Goal: Check status

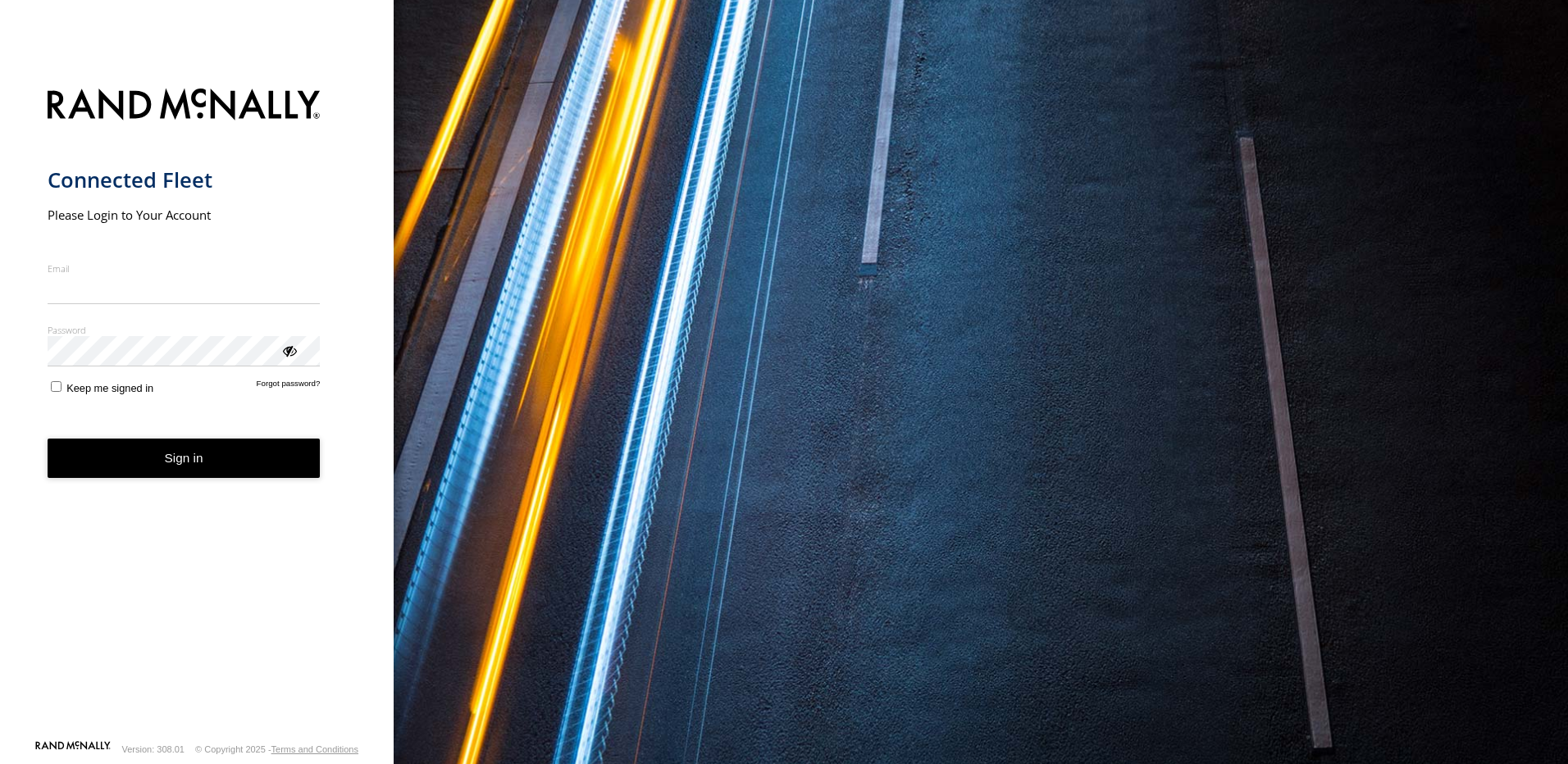
type input "**********"
click at [183, 468] on button "Sign in" at bounding box center [184, 458] width 273 height 40
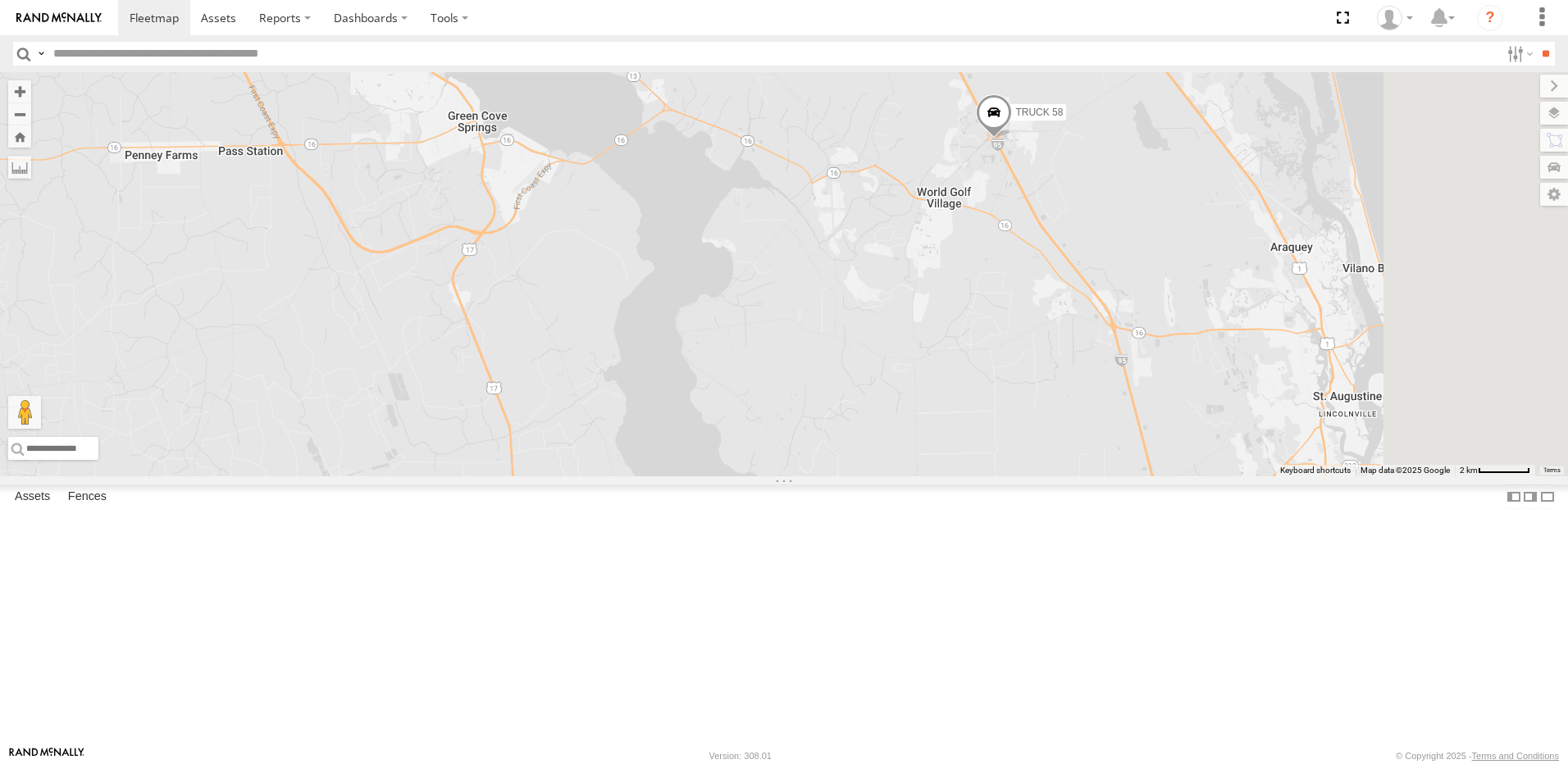
drag, startPoint x: 1140, startPoint y: 363, endPoint x: 777, endPoint y: 322, distance: 365.3
click at [780, 322] on div "TRUCK 30 truck 77 Truck 55 TRUCK 58" at bounding box center [784, 274] width 1568 height 404
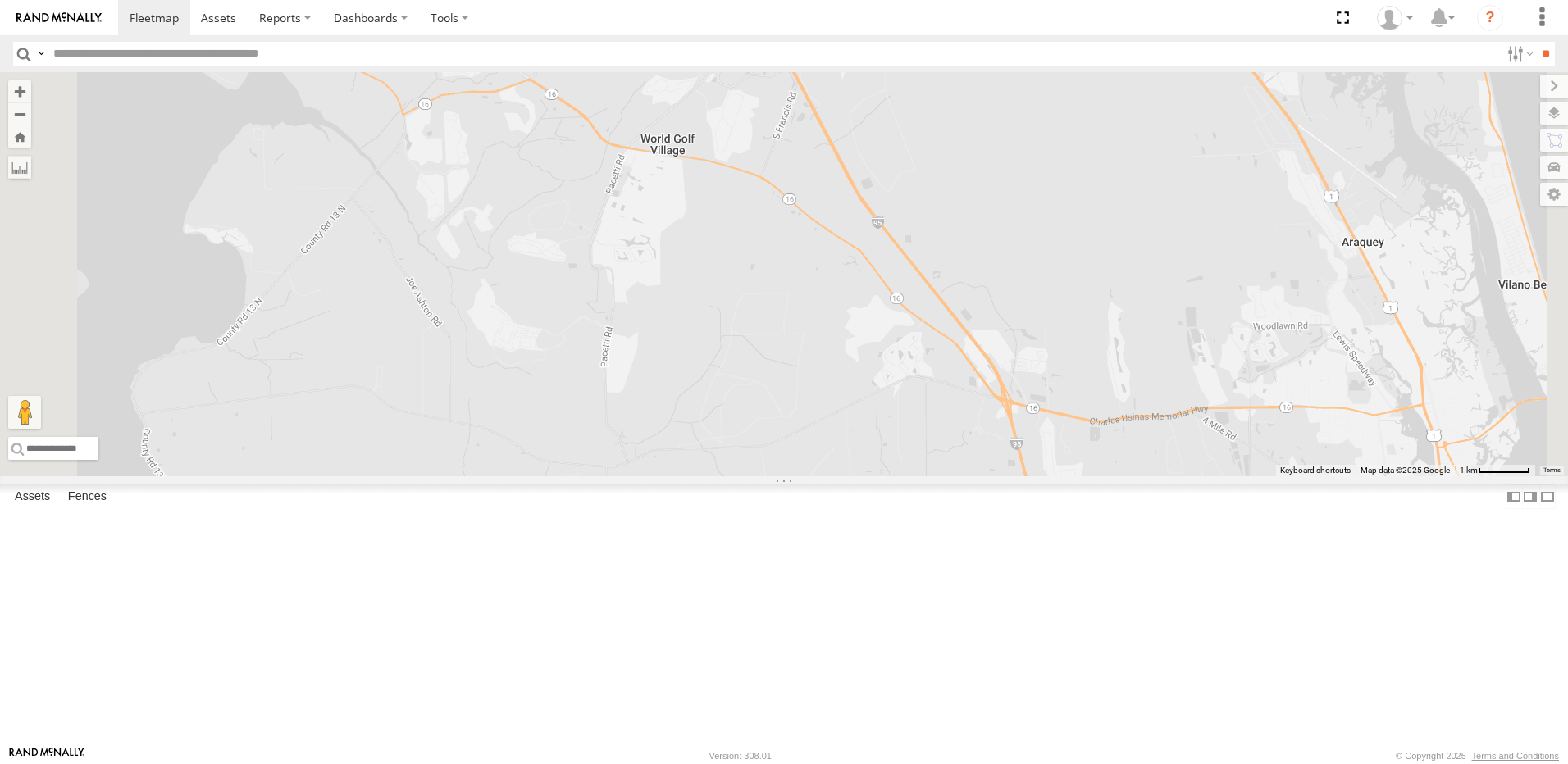
drag, startPoint x: 792, startPoint y: 218, endPoint x: 764, endPoint y: 339, distance: 124.2
click at [764, 338] on div "TRUCK 30 truck 77 Truck 55 TRUCK 58" at bounding box center [784, 274] width 1568 height 404
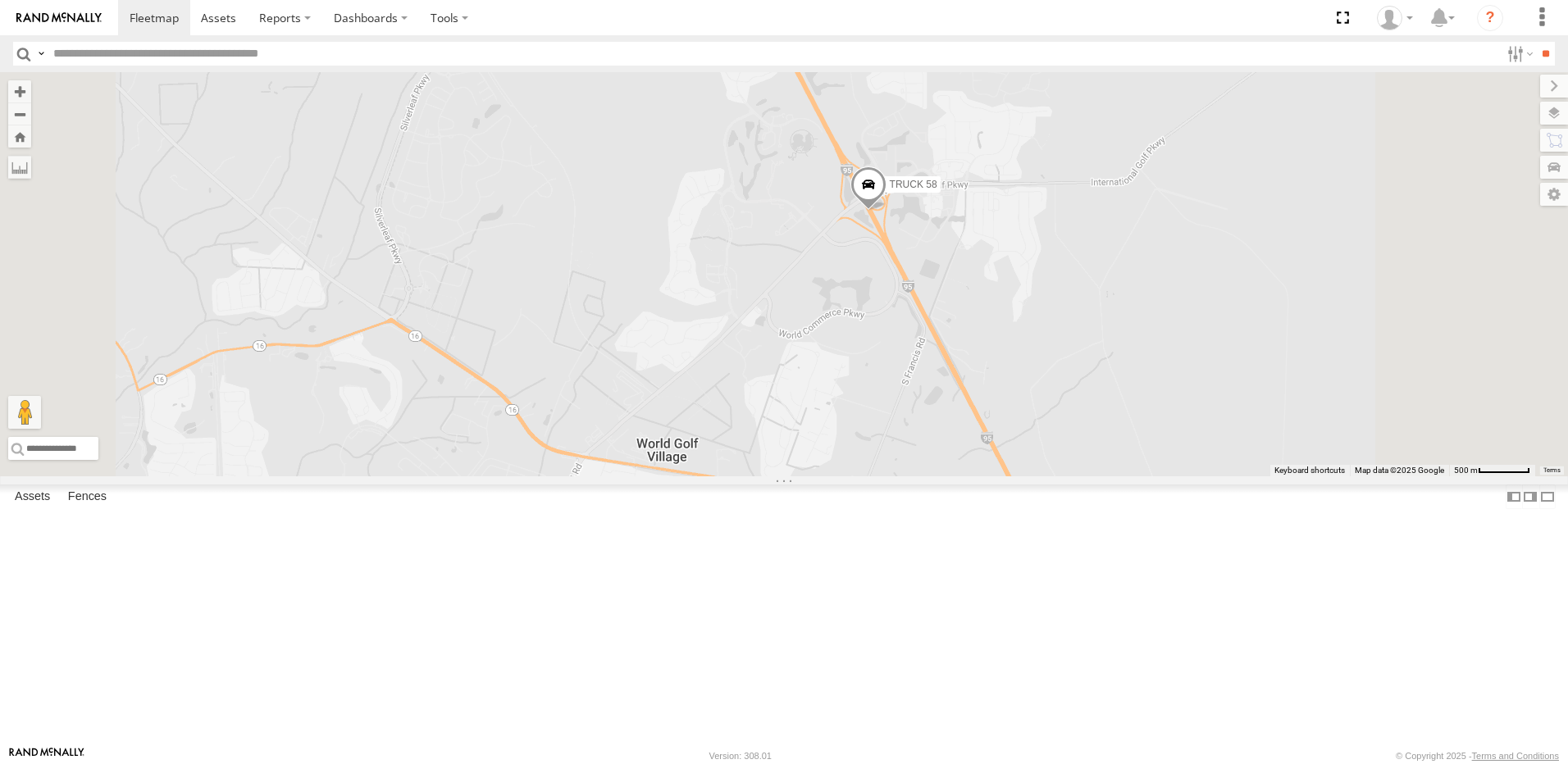
click at [886, 210] on span at bounding box center [868, 188] width 36 height 44
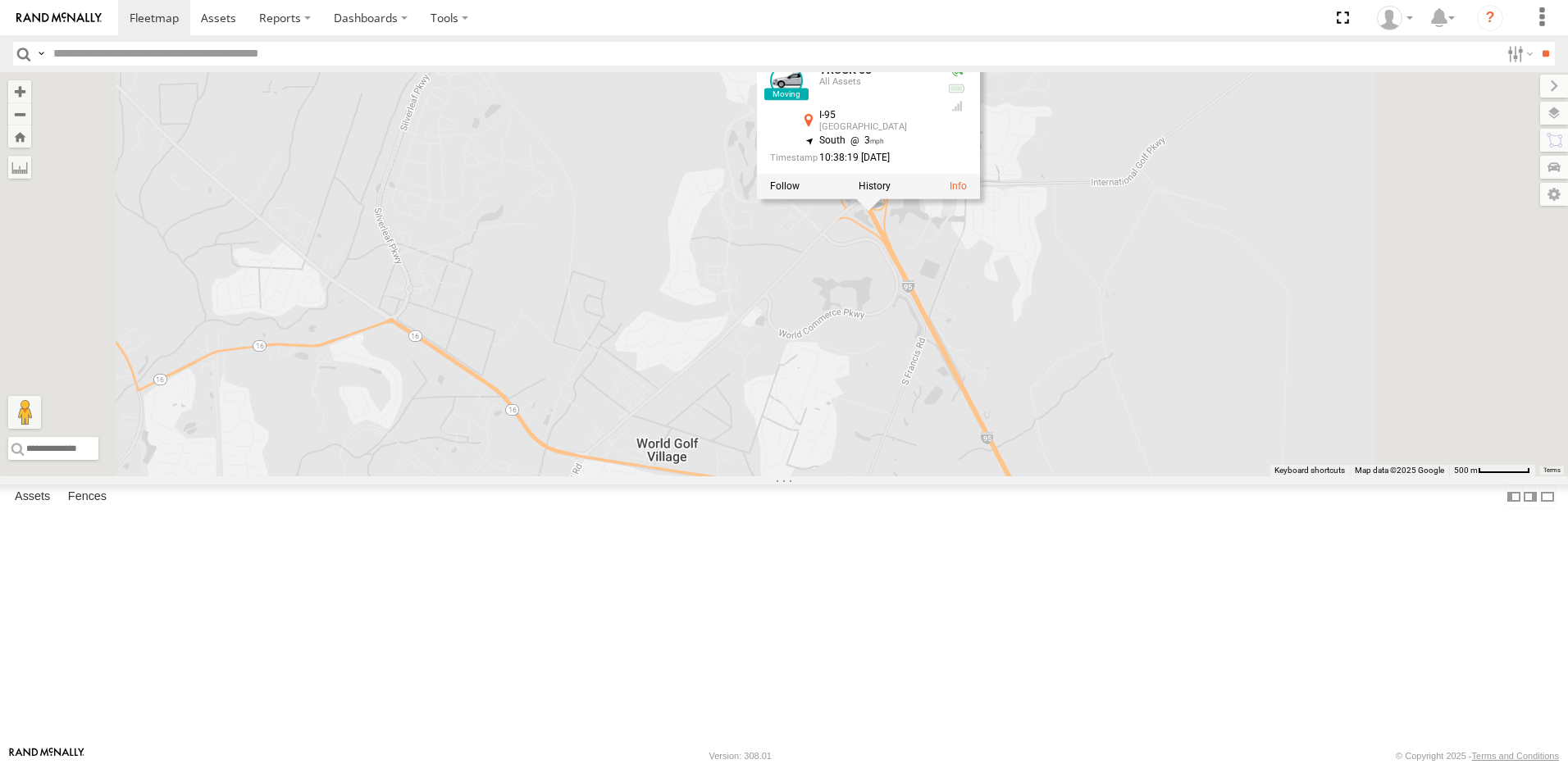
click at [938, 304] on div "TRUCK 30 truck 77 Truck 55 TRUCK 58 TRUCK 58 All Assets I-95 [GEOGRAPHIC_DATA] …" at bounding box center [784, 274] width 1568 height 404
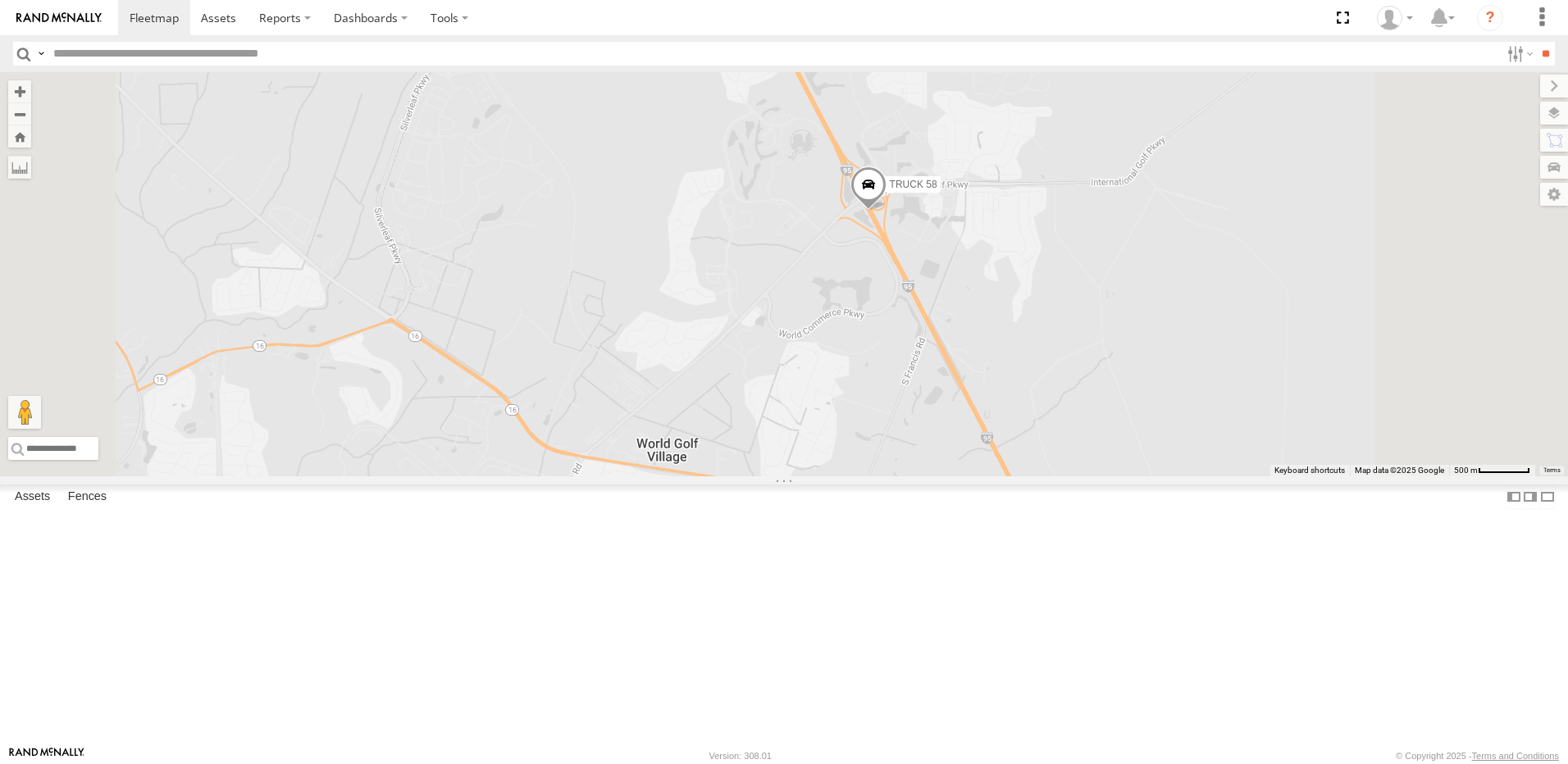
drag, startPoint x: 999, startPoint y: 529, endPoint x: 940, endPoint y: 344, distance: 194.2
click at [958, 379] on div "TRUCK 30 truck 77 Truck 55 TRUCK 58" at bounding box center [784, 274] width 1568 height 404
